Goal: Check status: Check status

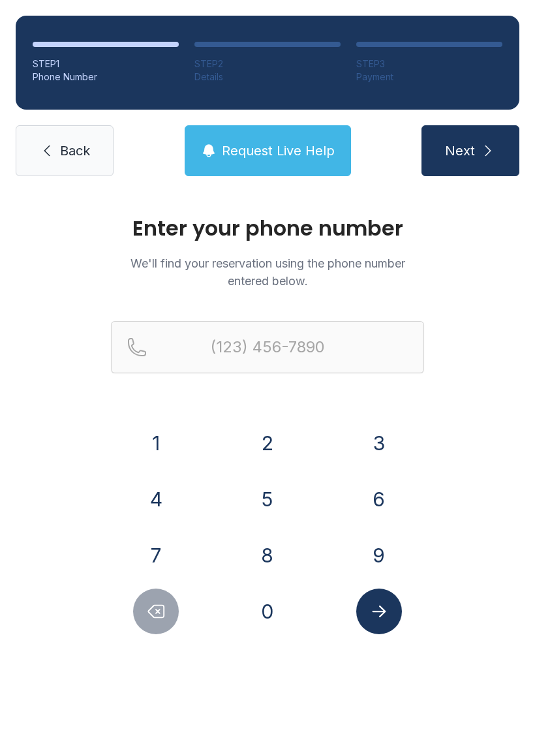
click at [374, 433] on button "3" at bounding box center [379, 443] width 46 height 46
click at [275, 620] on button "0" at bounding box center [268, 611] width 46 height 46
click at [268, 494] on button "5" at bounding box center [268, 499] width 46 height 46
click at [154, 549] on button "7" at bounding box center [156, 555] width 46 height 46
click at [164, 434] on button "1" at bounding box center [156, 443] width 46 height 46
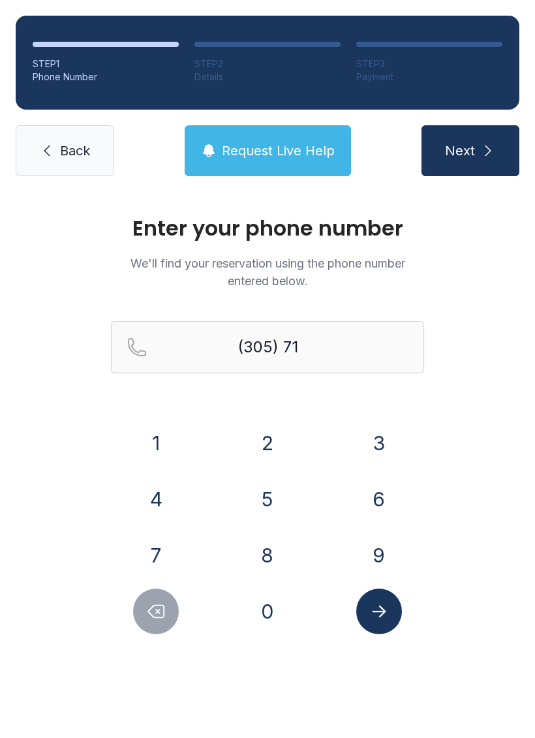
click at [367, 434] on button "3" at bounding box center [379, 443] width 46 height 46
click at [153, 494] on button "4" at bounding box center [156, 499] width 46 height 46
click at [365, 425] on button "3" at bounding box center [379, 443] width 46 height 46
click at [258, 618] on button "0" at bounding box center [268, 611] width 46 height 46
click at [384, 446] on button "3" at bounding box center [379, 443] width 46 height 46
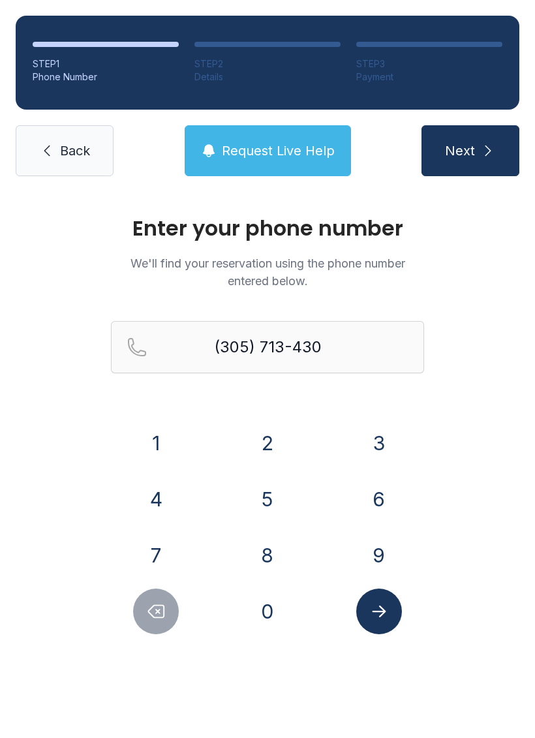
type input "[PHONE_NUMBER]"
click at [466, 150] on span "Next" at bounding box center [460, 151] width 30 height 18
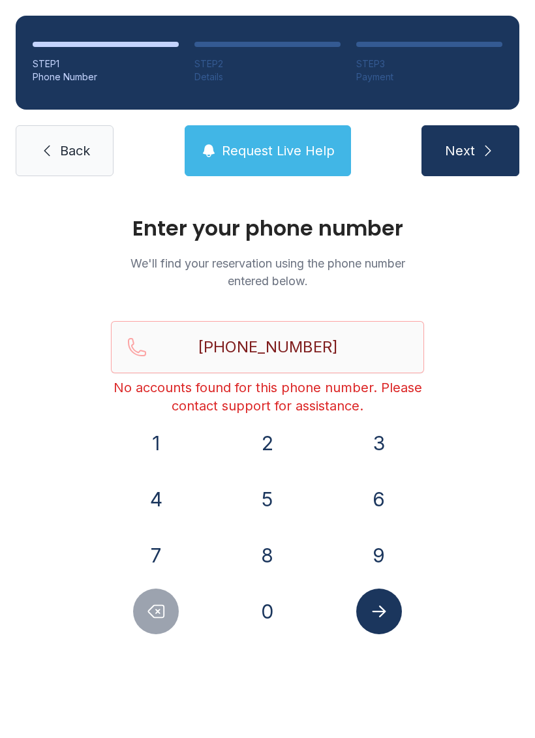
click at [383, 616] on icon "Submit lookup form" at bounding box center [379, 611] width 20 height 20
click at [57, 168] on link "Back" at bounding box center [65, 150] width 98 height 51
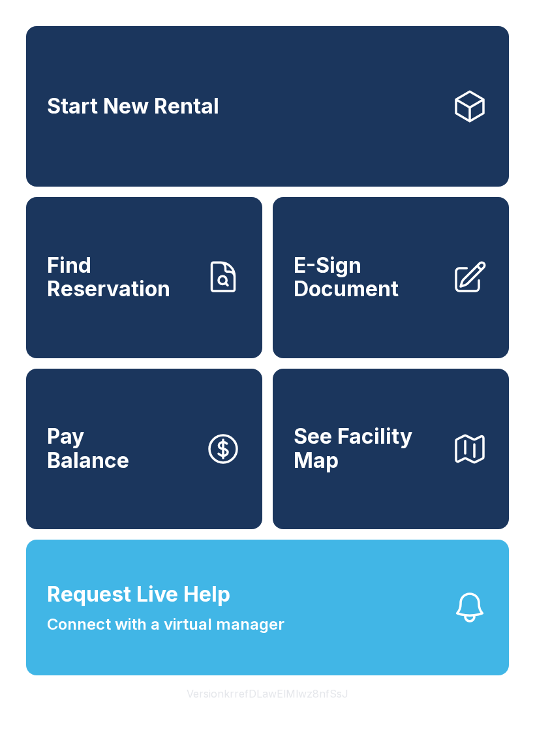
click at [258, 620] on span "Request Live Help Connect with a virtual manager" at bounding box center [165, 607] width 237 height 57
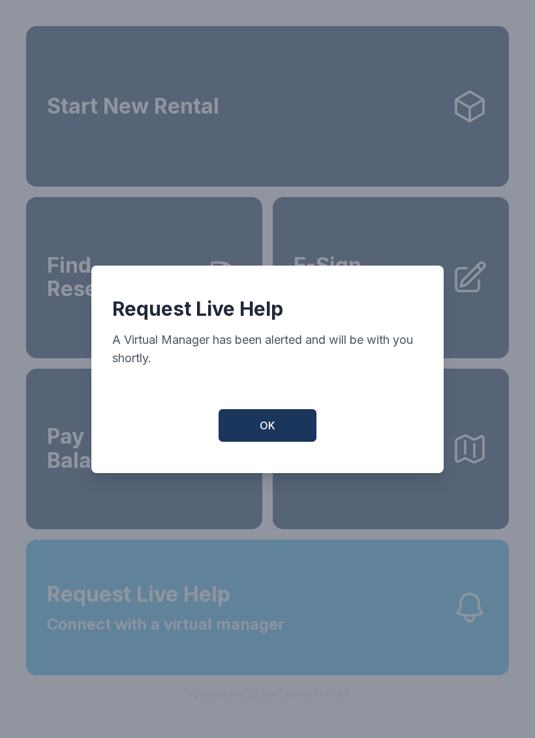
click at [271, 442] on button "OK" at bounding box center [268, 425] width 98 height 33
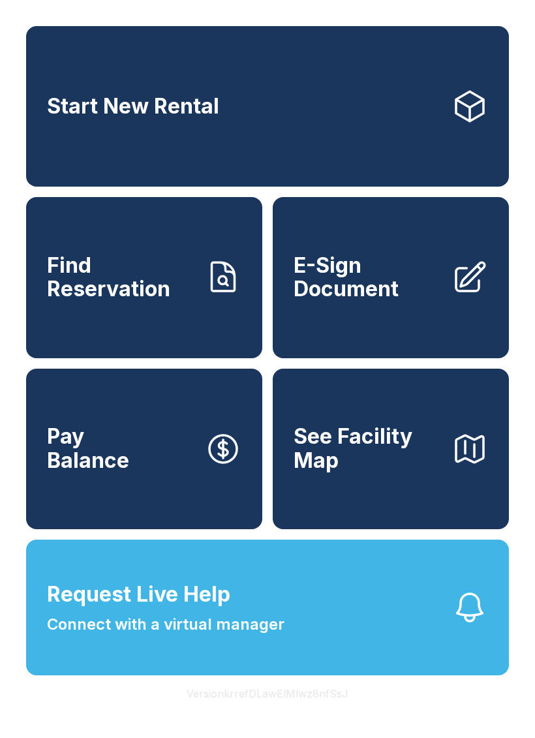
click at [441, 647] on button "Request Live Help Connect with a virtual manager" at bounding box center [267, 607] width 483 height 136
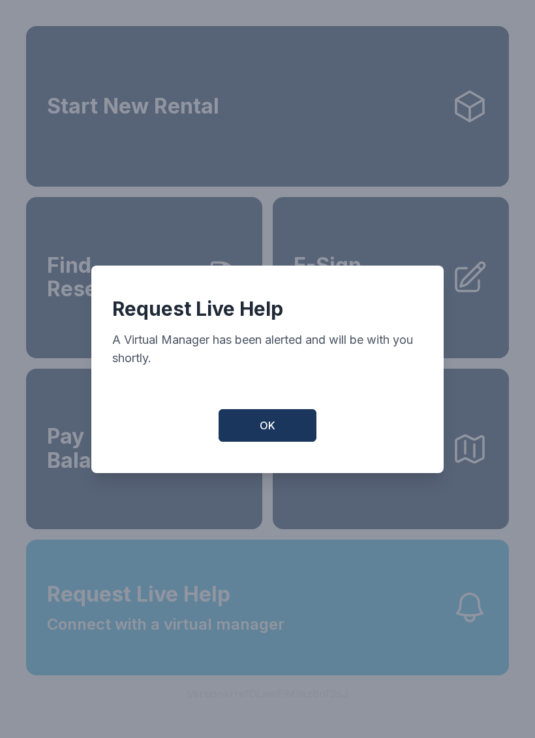
click at [252, 425] on button "OK" at bounding box center [268, 425] width 98 height 33
